Goal: Check status

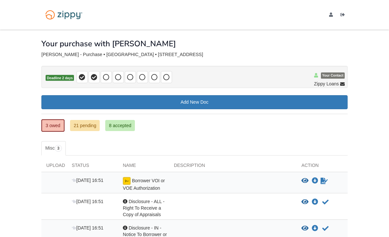
click at [168, 181] on div "Borrower VOI or VOE Authorization" at bounding box center [143, 184] width 51 height 14
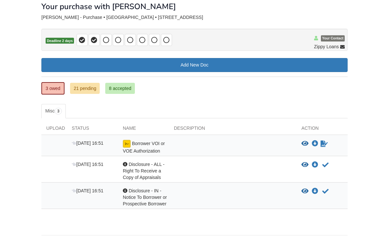
scroll to position [40, 0]
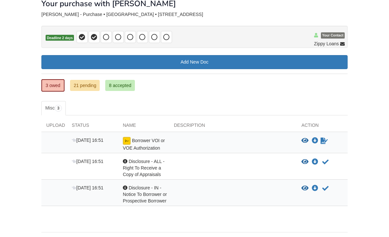
click at [83, 84] on link "21 pending" at bounding box center [85, 85] width 30 height 11
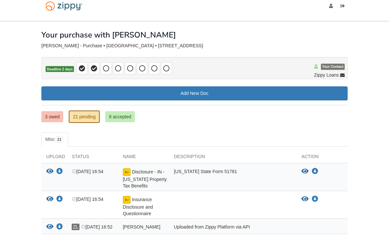
scroll to position [8, 0]
click at [129, 119] on link "8 accepted" at bounding box center [120, 116] width 30 height 11
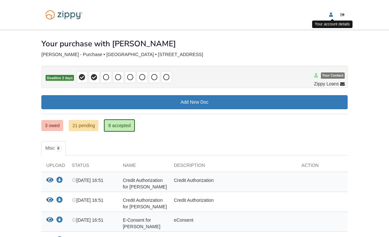
click at [330, 16] on icon "edit profile" at bounding box center [331, 15] width 4 height 5
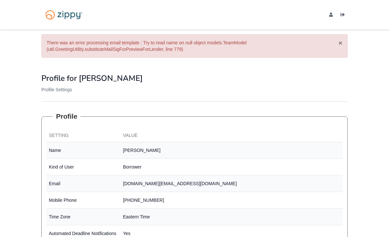
click at [340, 46] on button "×" at bounding box center [340, 42] width 4 height 7
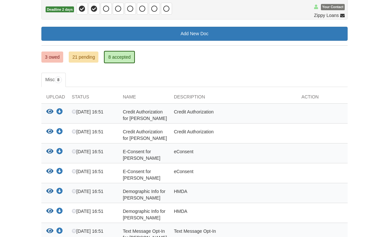
scroll to position [62, 0]
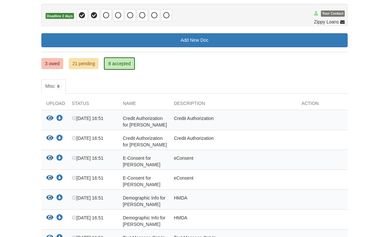
click at [84, 61] on link "21 pending" at bounding box center [84, 63] width 30 height 11
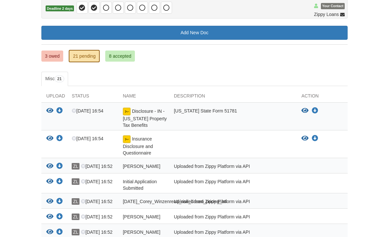
scroll to position [61, 0]
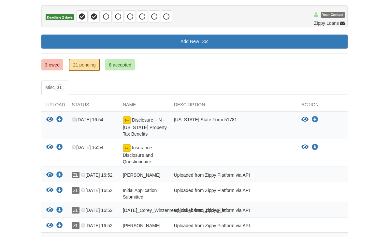
click at [55, 64] on link "3 owed" at bounding box center [52, 64] width 22 height 11
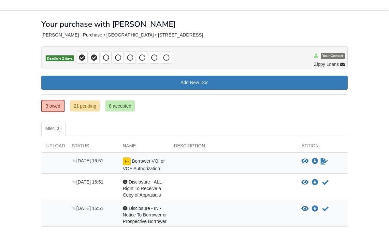
scroll to position [40, 0]
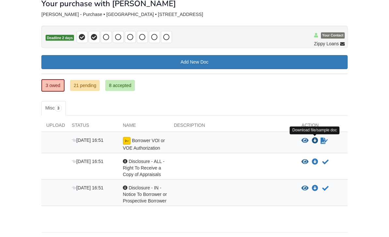
click at [314, 140] on icon "Download Borrower VOI or VOE Authorization" at bounding box center [314, 140] width 7 height 7
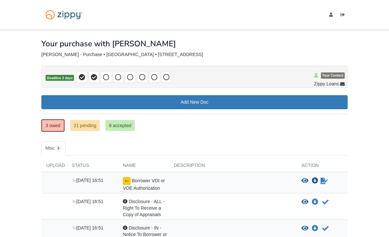
scroll to position [61, 0]
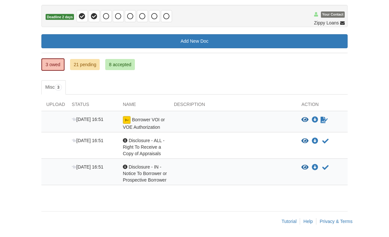
click at [322, 127] on div "View blank/sample document View blank/sample document Download file/sample doc …" at bounding box center [321, 123] width 51 height 14
click at [321, 120] on icon "Waiting for your co-borrower to e-sign" at bounding box center [323, 120] width 7 height 7
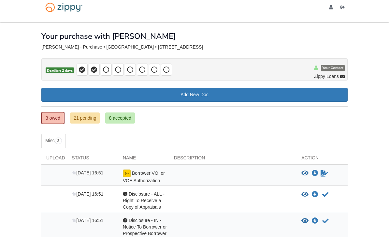
scroll to position [0, 0]
